Goal: Task Accomplishment & Management: Manage account settings

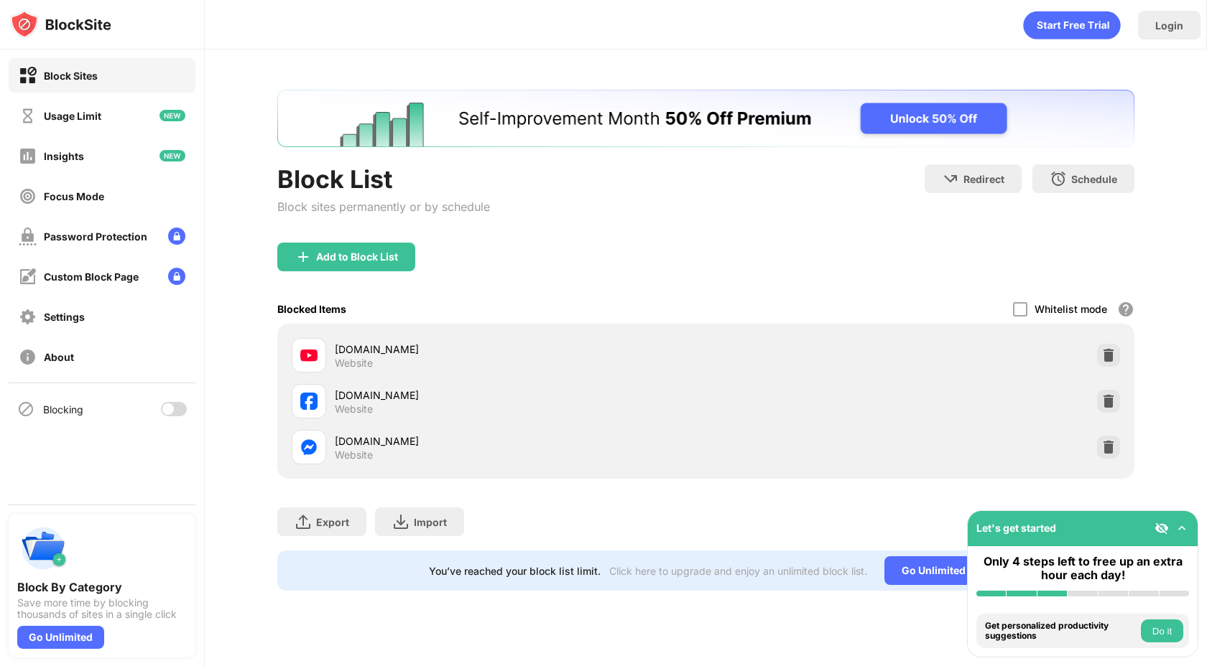
click at [167, 405] on div at bounding box center [167, 409] width 11 height 11
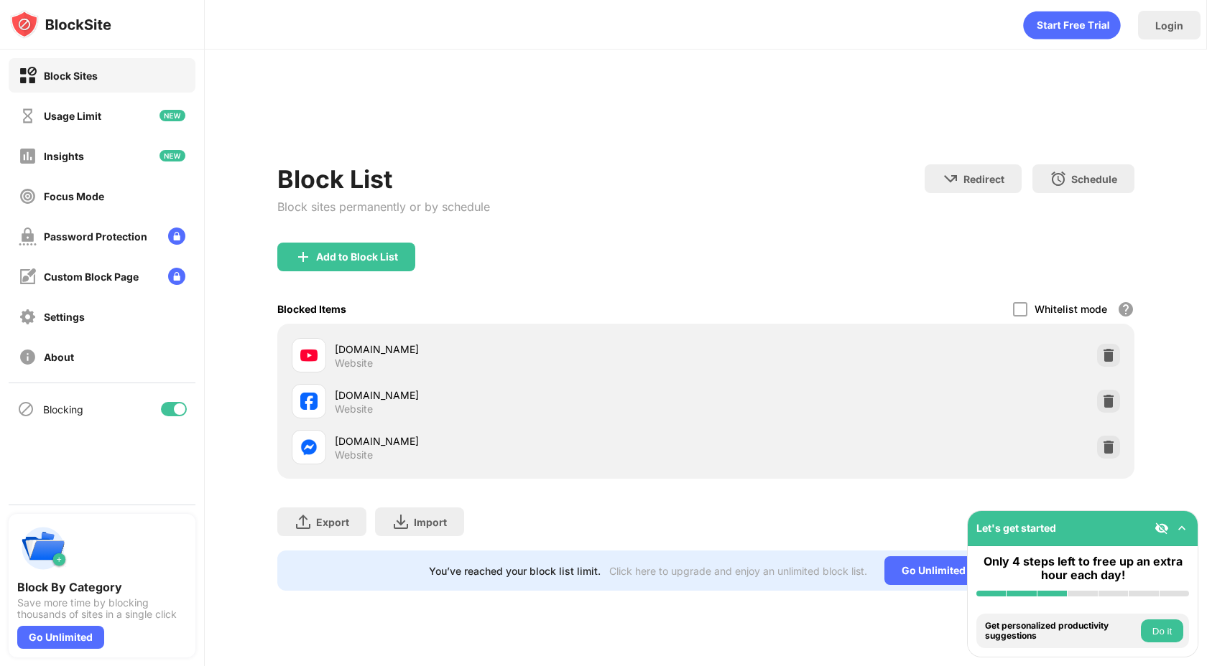
click at [177, 408] on div at bounding box center [179, 409] width 11 height 11
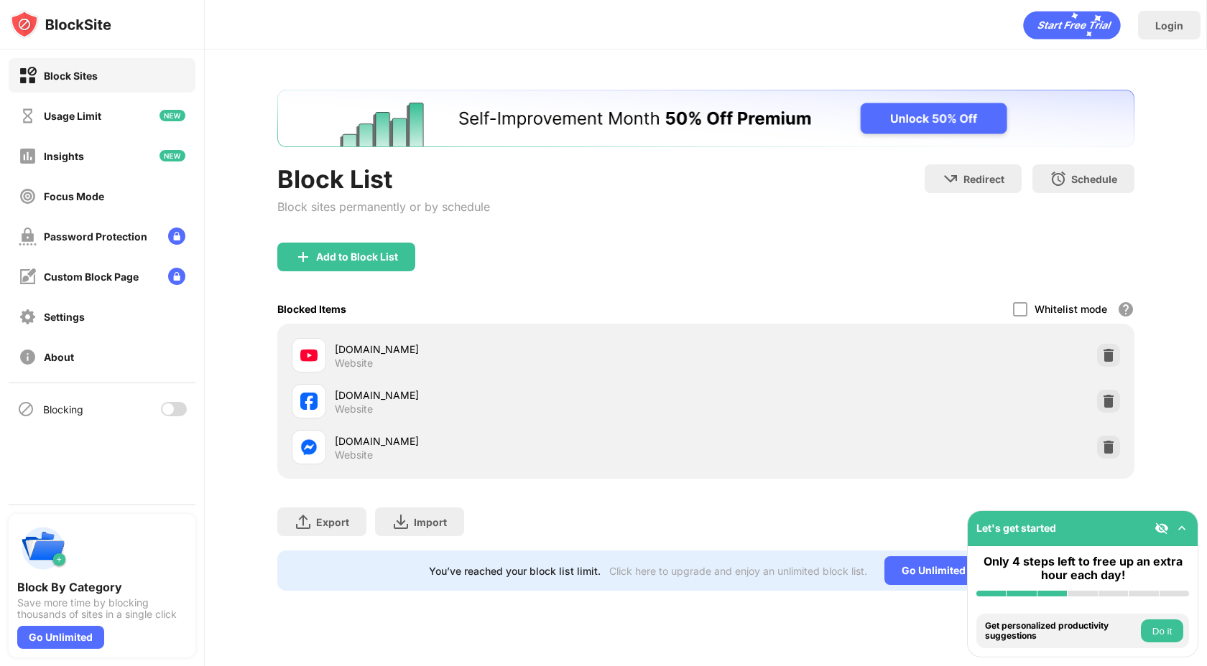
click at [172, 406] on div at bounding box center [167, 409] width 11 height 11
click at [172, 409] on div at bounding box center [174, 409] width 26 height 14
click at [180, 409] on div at bounding box center [174, 409] width 26 height 14
